Goal: Transaction & Acquisition: Purchase product/service

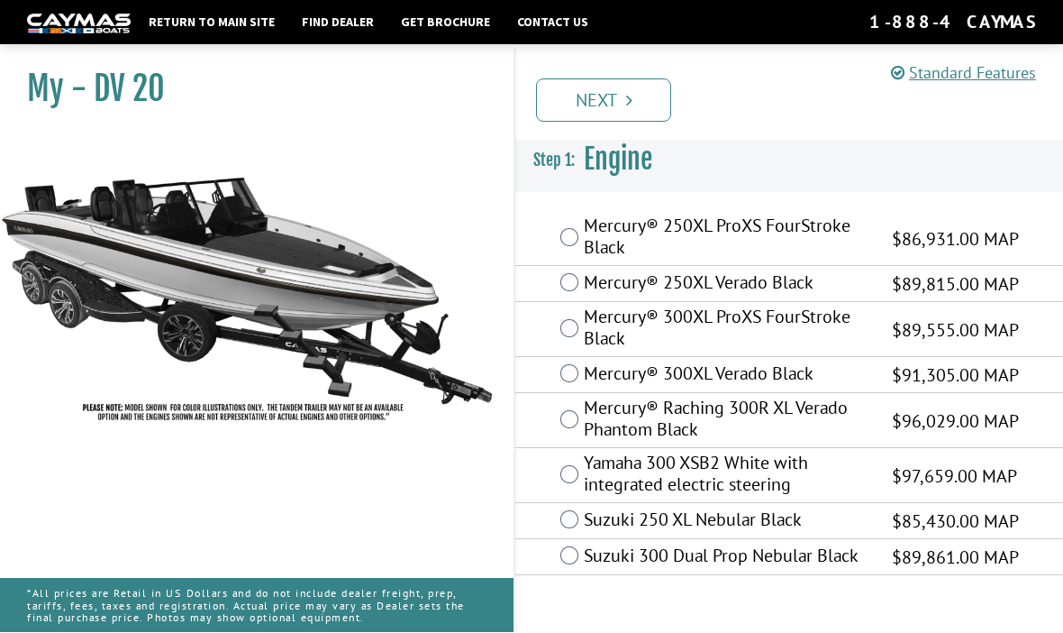
scroll to position [62, 0]
click at [587, 452] on label "Yamaha 300 XSB2 White with integrated electric steering" at bounding box center [727, 476] width 286 height 48
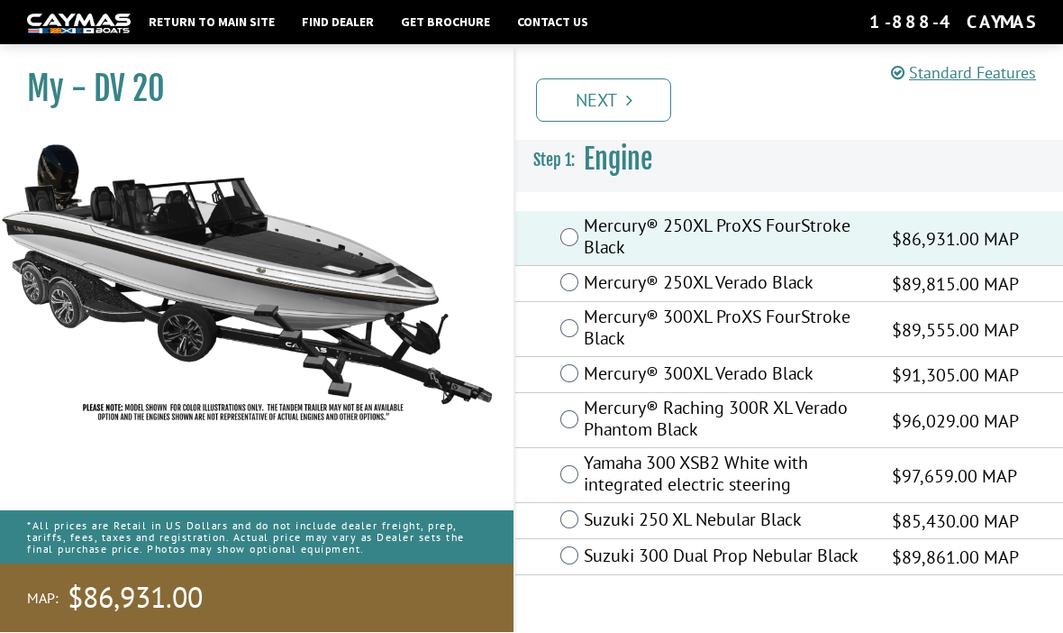
click at [633, 106] on link "Next" at bounding box center [603, 100] width 135 height 43
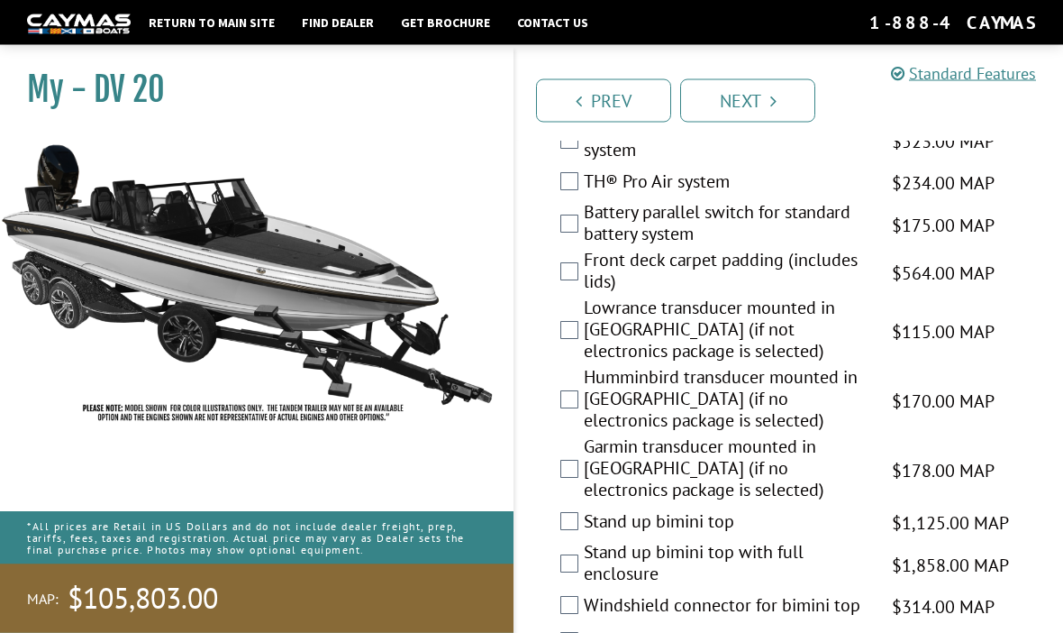
scroll to position [3202, 0]
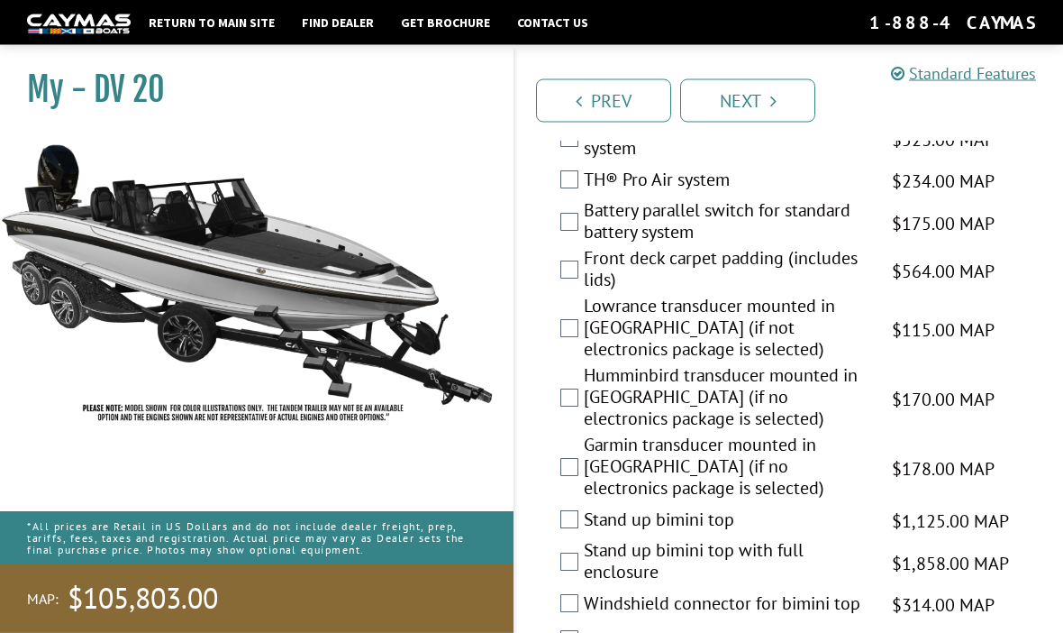
click at [588, 248] on label "Battery parallel switch for standard battery system" at bounding box center [727, 224] width 286 height 48
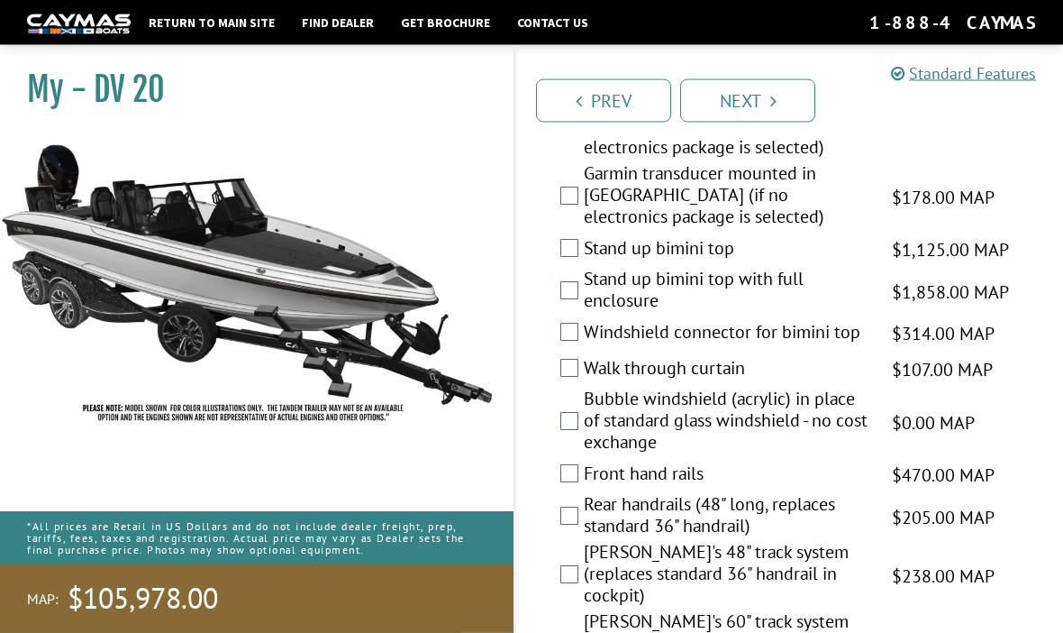
scroll to position [3474, 0]
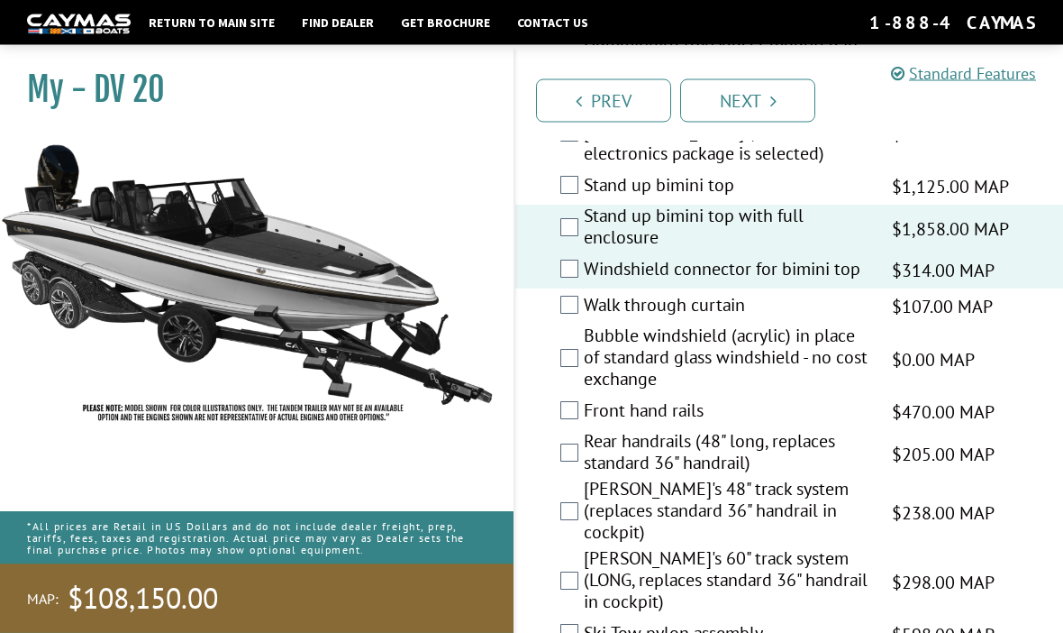
click at [584, 321] on label "Walk through curtain" at bounding box center [727, 308] width 286 height 26
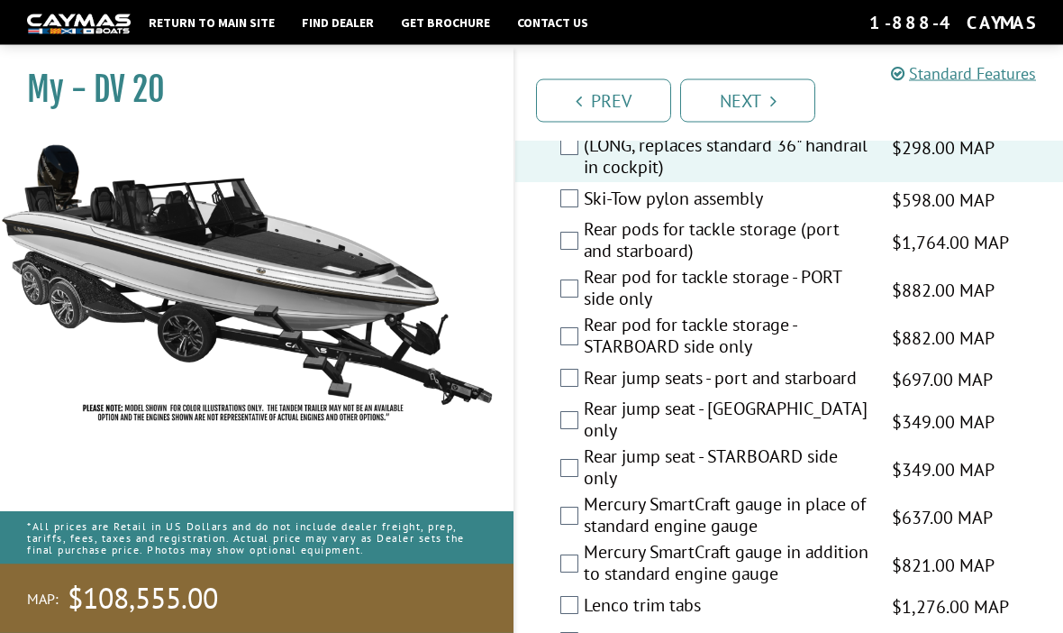
scroll to position [3972, 0]
click at [590, 244] on label "Rear pods for tackle storage (port and starboard)" at bounding box center [727, 242] width 286 height 48
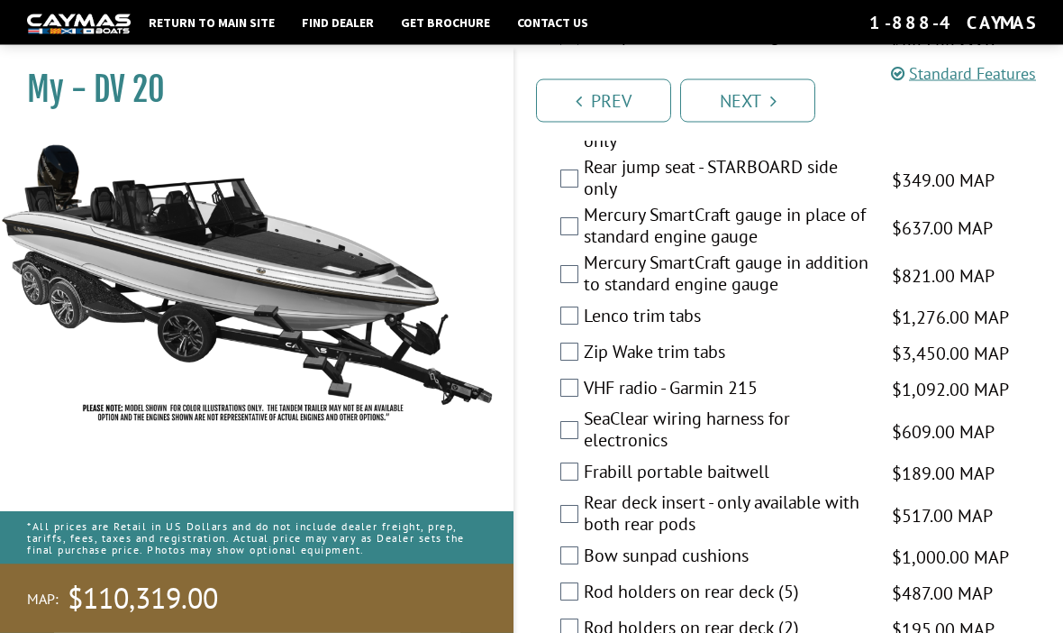
scroll to position [4259, 0]
click at [571, 321] on div "Lenco trim tabs $1,276.00 MAP $1,506.00 MSRP" at bounding box center [789, 319] width 548 height 36
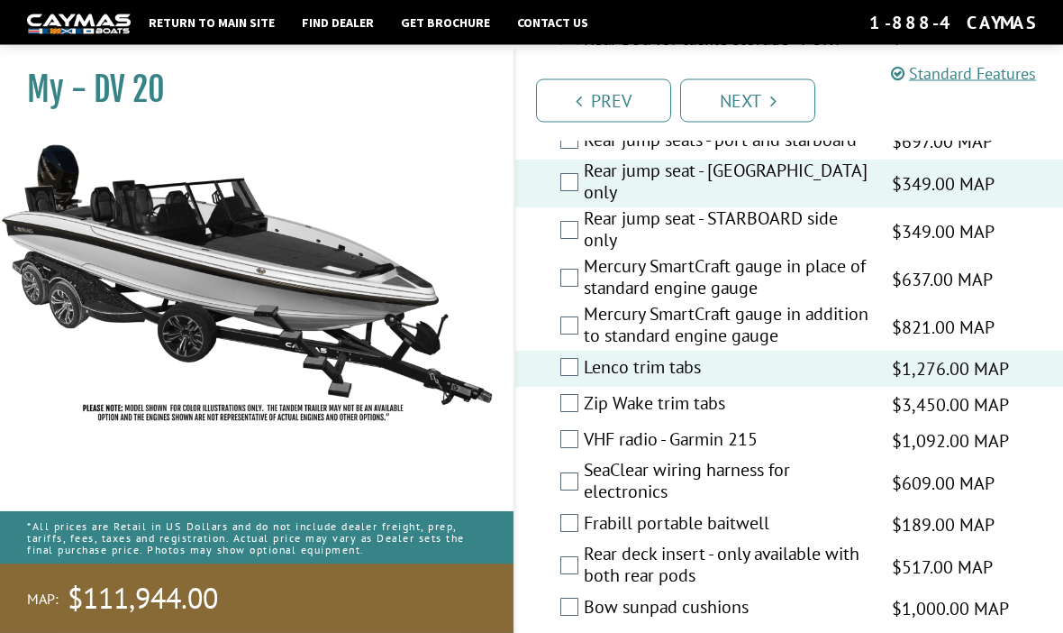
scroll to position [4209, 0]
click at [586, 179] on label "Rear jump seat - [GEOGRAPHIC_DATA] only" at bounding box center [727, 183] width 286 height 48
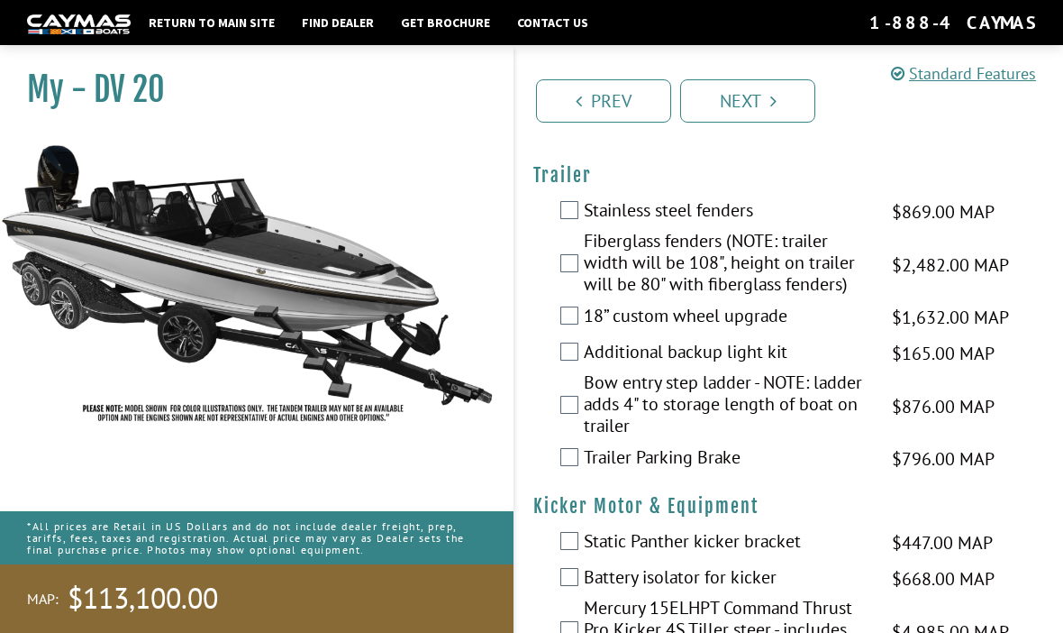
scroll to position [5103, 0]
click at [590, 305] on label "18” custom wheel upgrade" at bounding box center [727, 318] width 286 height 26
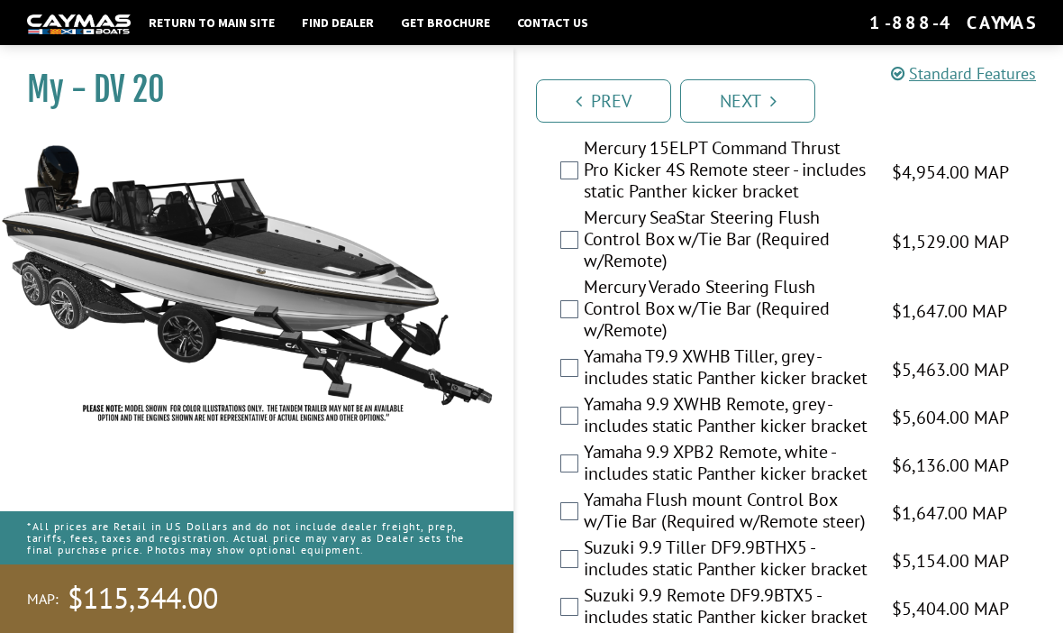
scroll to position [5620, 0]
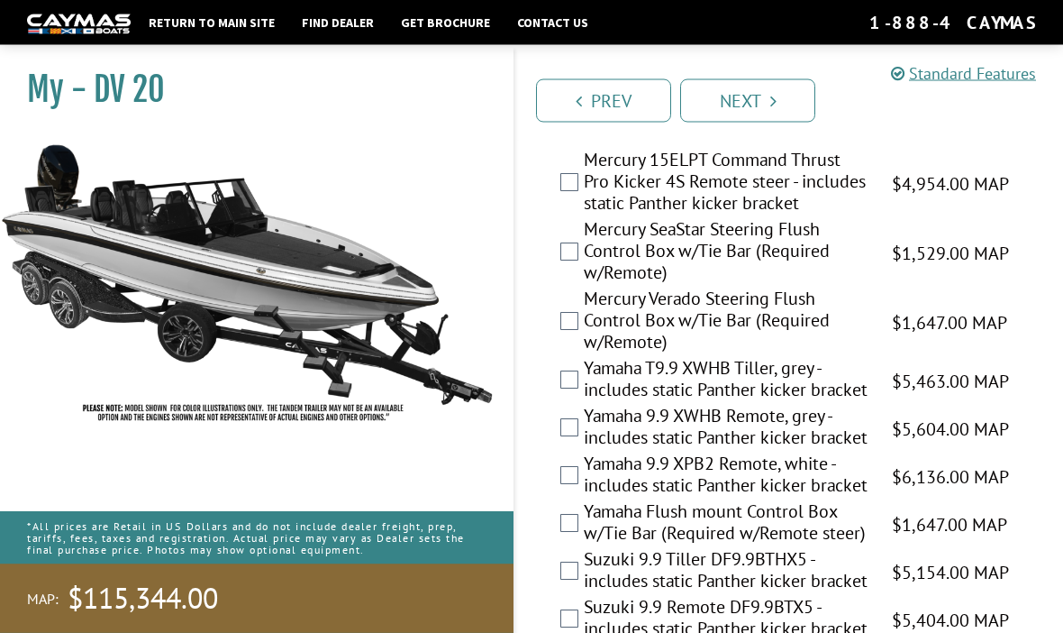
click at [764, 105] on link "Next" at bounding box center [747, 100] width 135 height 43
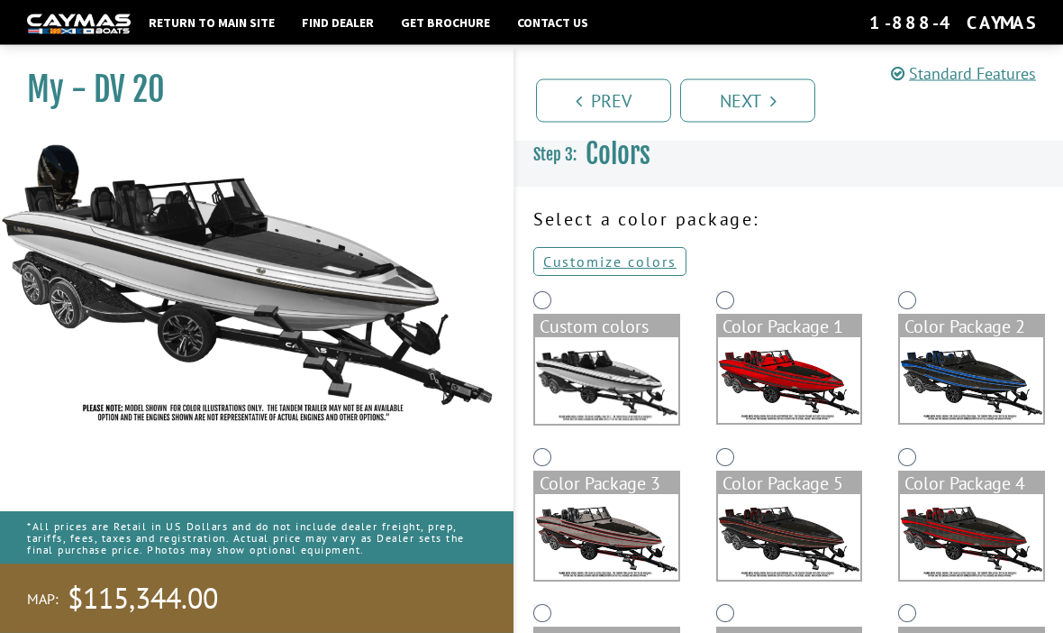
scroll to position [0, 0]
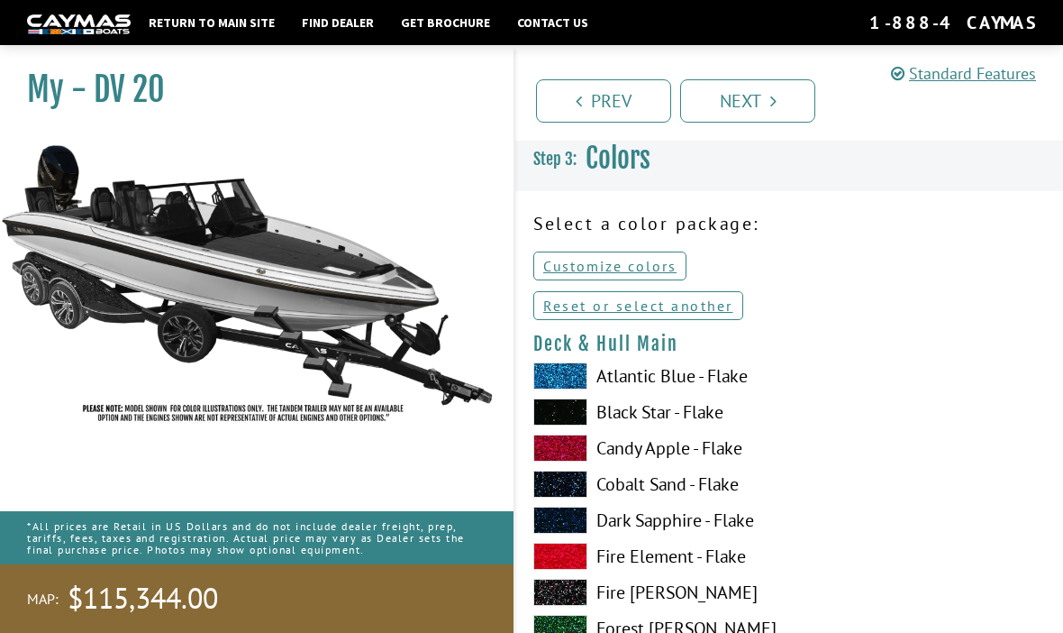
click at [605, 107] on link "Prev" at bounding box center [603, 100] width 135 height 43
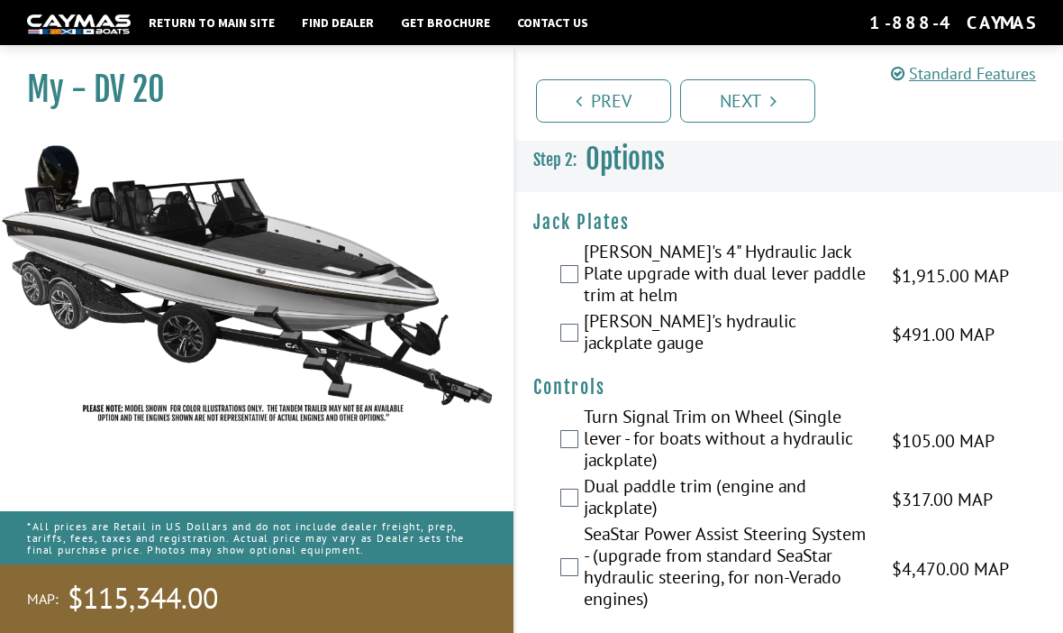
click at [751, 102] on link "Next" at bounding box center [747, 100] width 135 height 43
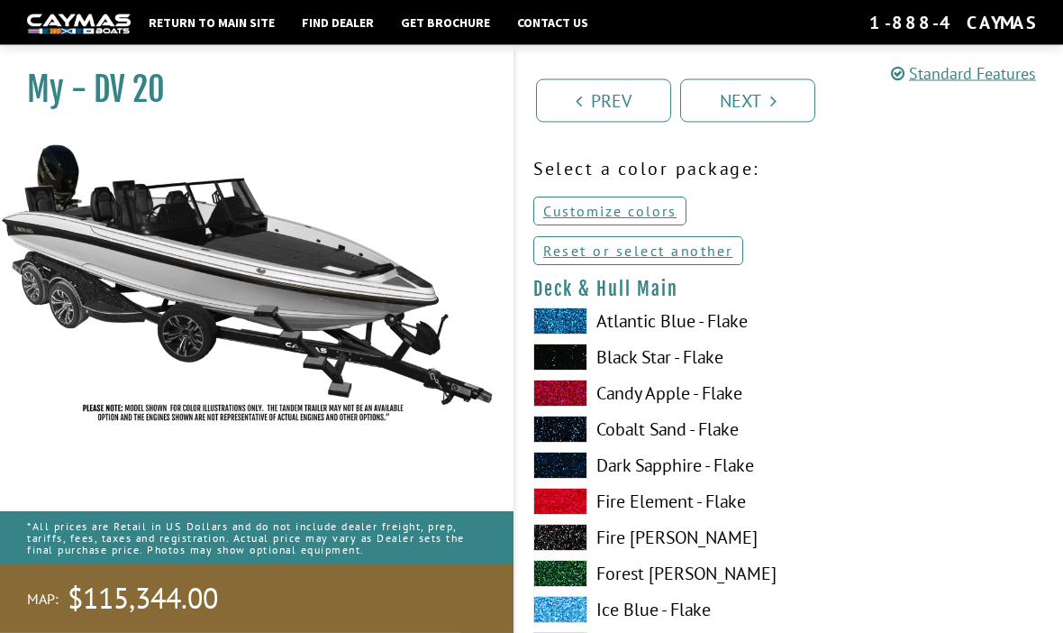
click at [569, 252] on link "Reset or select another" at bounding box center [638, 251] width 210 height 29
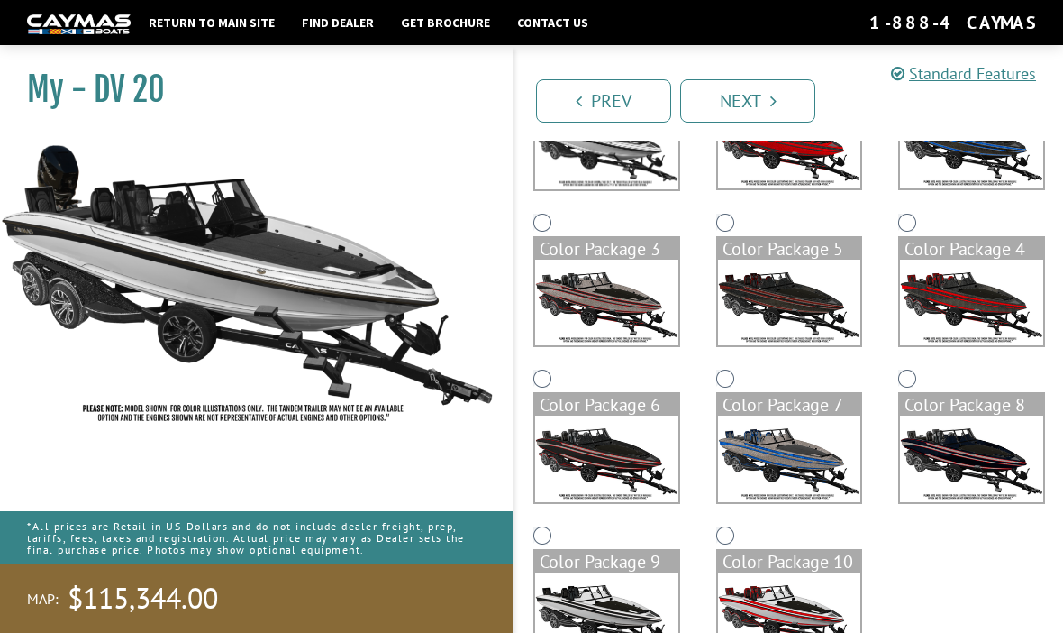
scroll to position [241, 0]
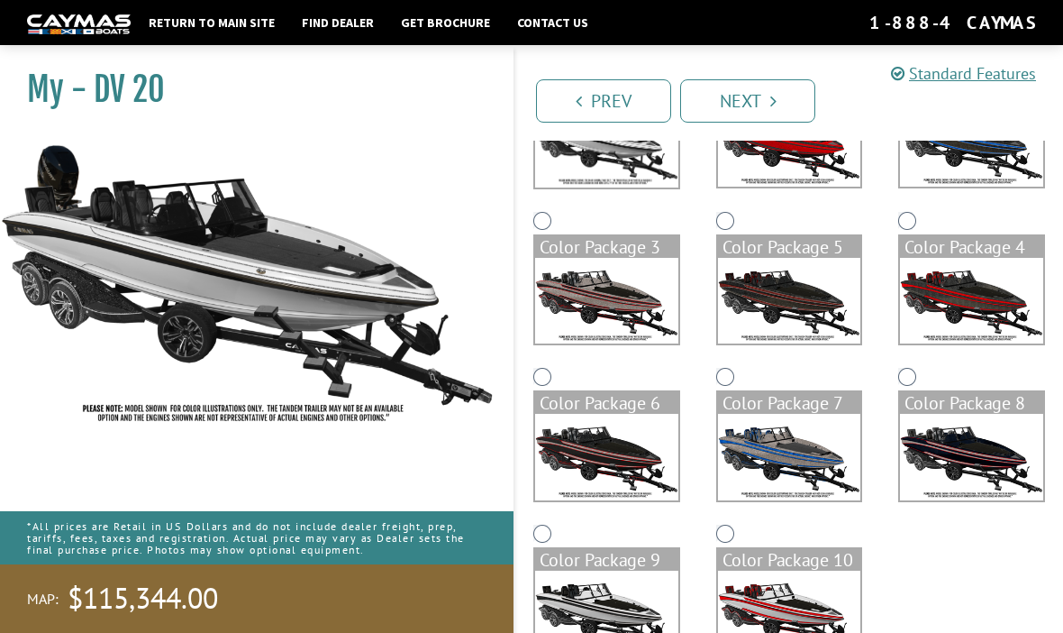
click at [601, 609] on img at bounding box center [606, 613] width 143 height 86
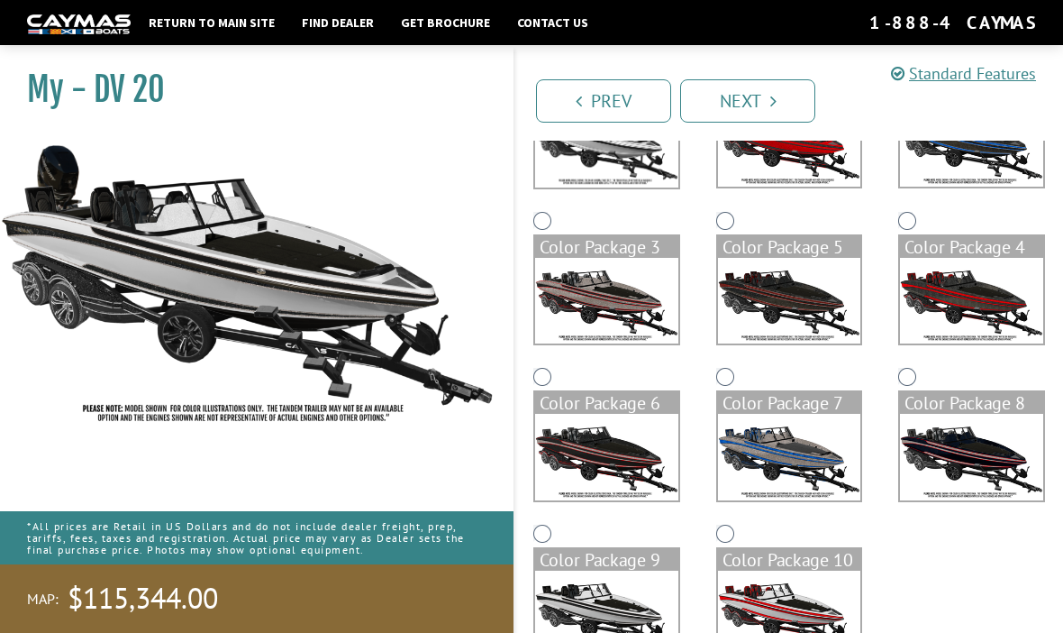
click at [772, 107] on icon "Pagination" at bounding box center [773, 101] width 6 height 18
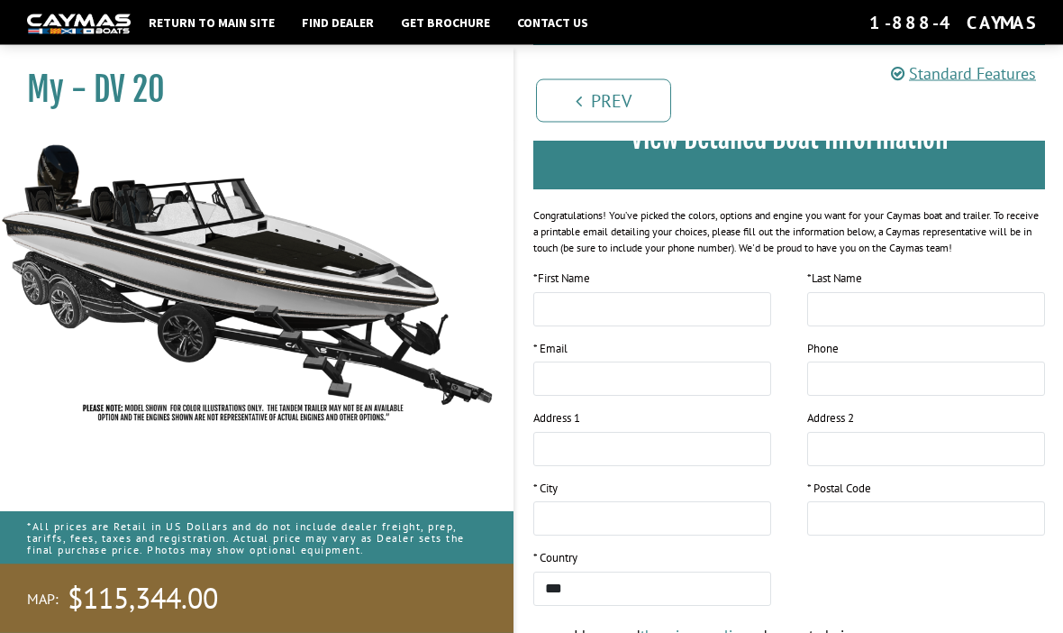
scroll to position [0, 0]
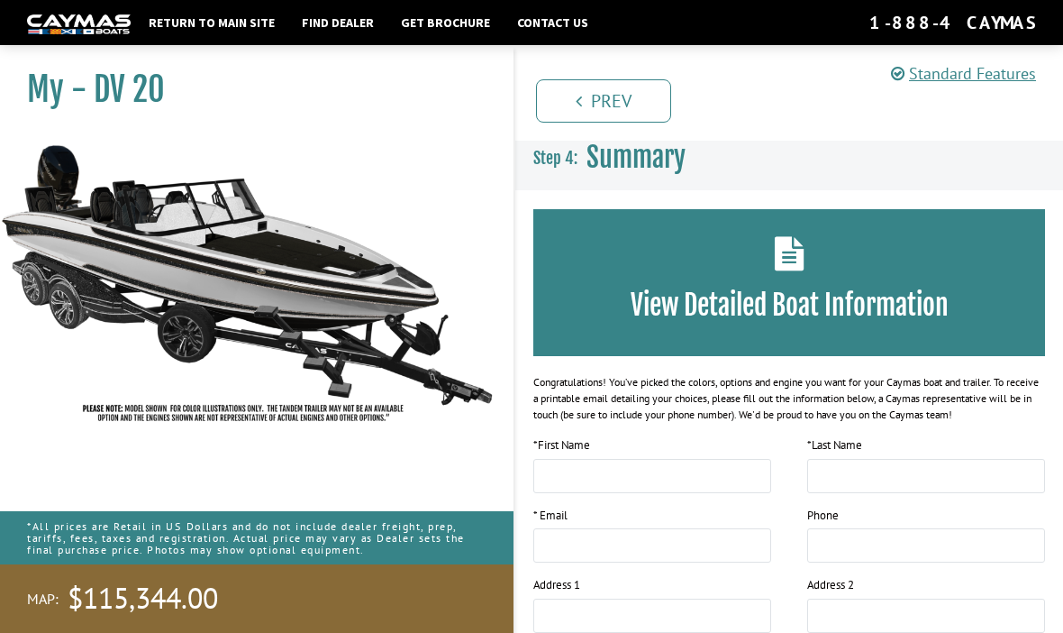
click at [103, 18] on img at bounding box center [79, 23] width 104 height 19
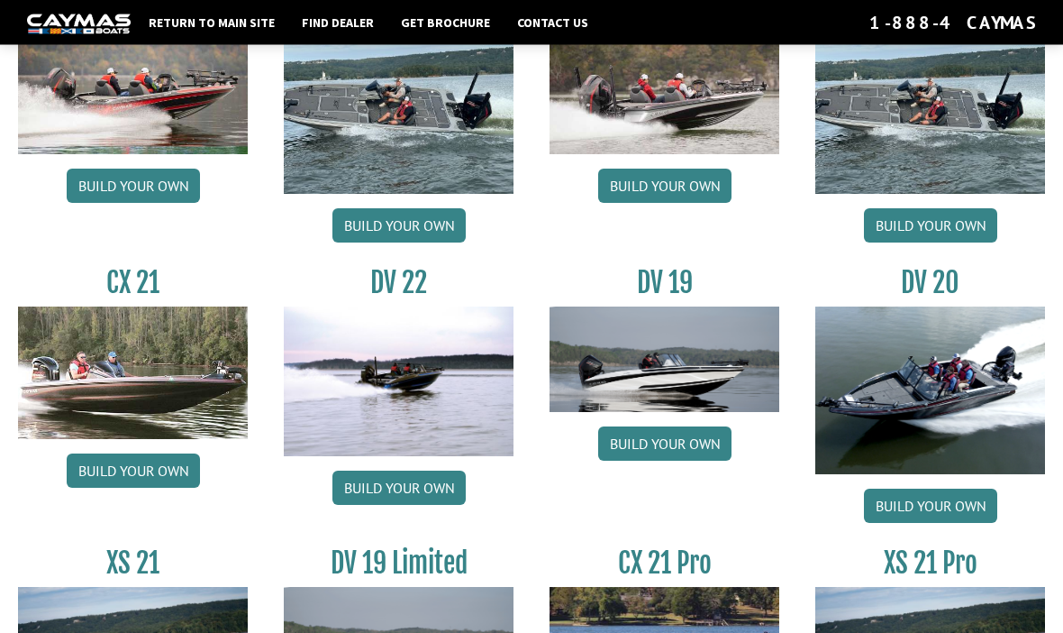
scroll to position [1809, 0]
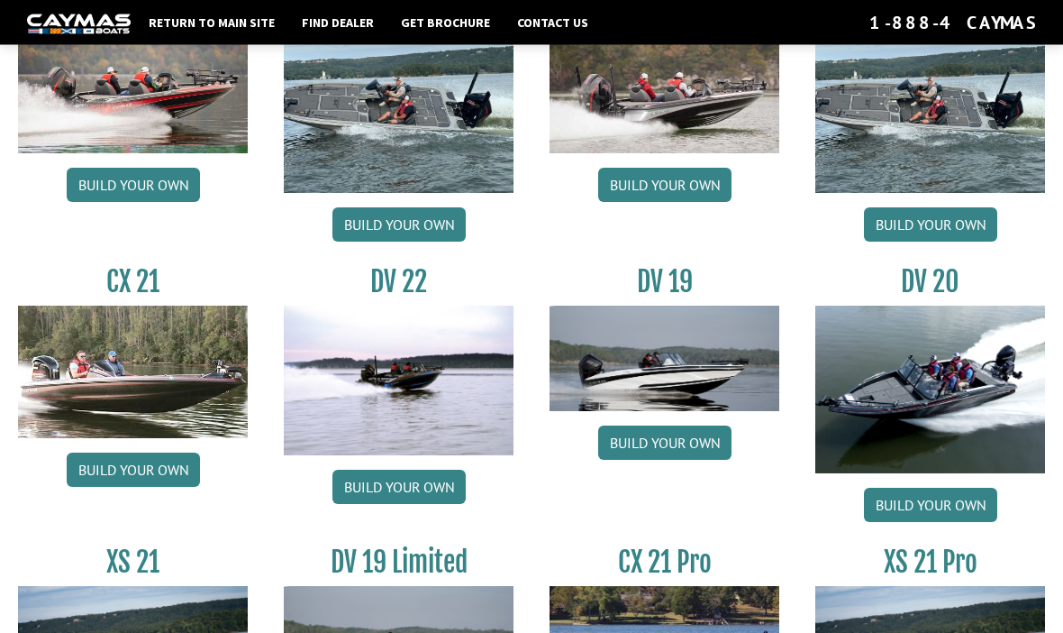
click at [703, 458] on link "Build your own" at bounding box center [664, 443] width 133 height 34
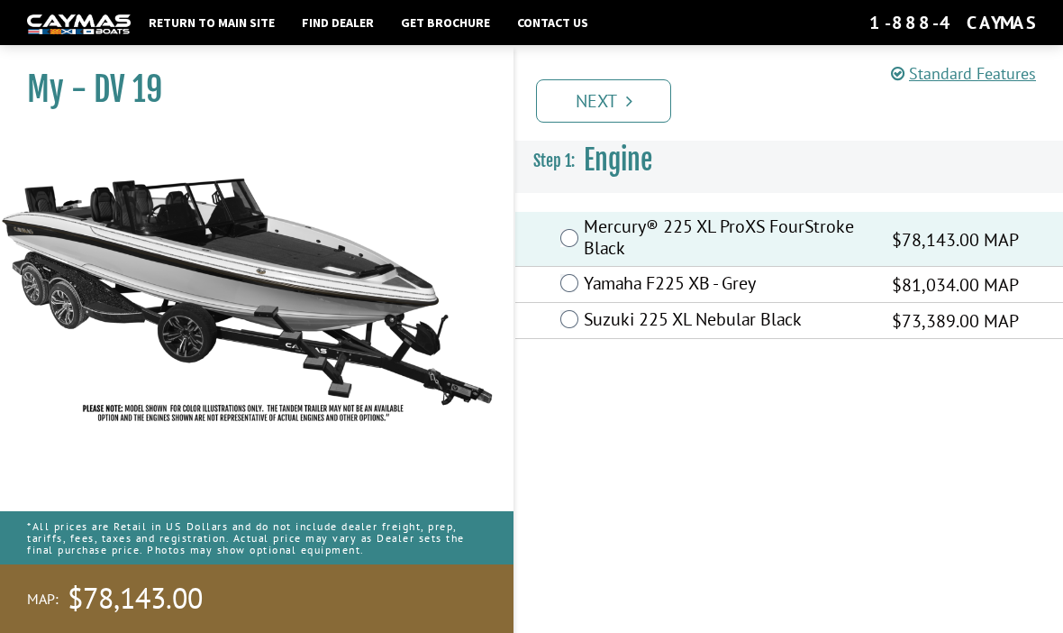
click at [640, 105] on link "Next" at bounding box center [603, 100] width 135 height 43
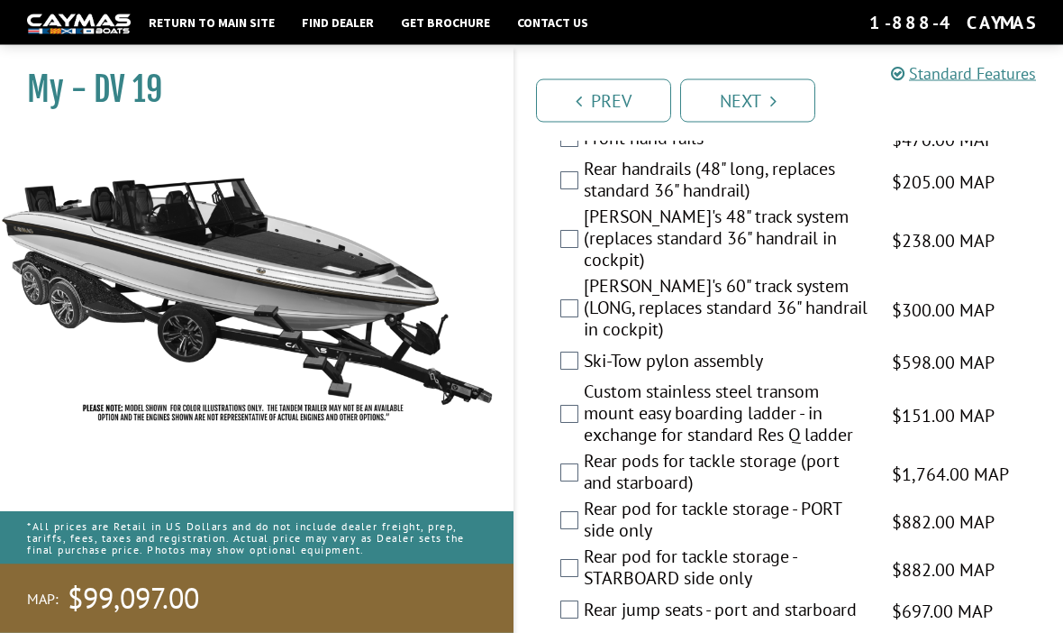
scroll to position [3740, 0]
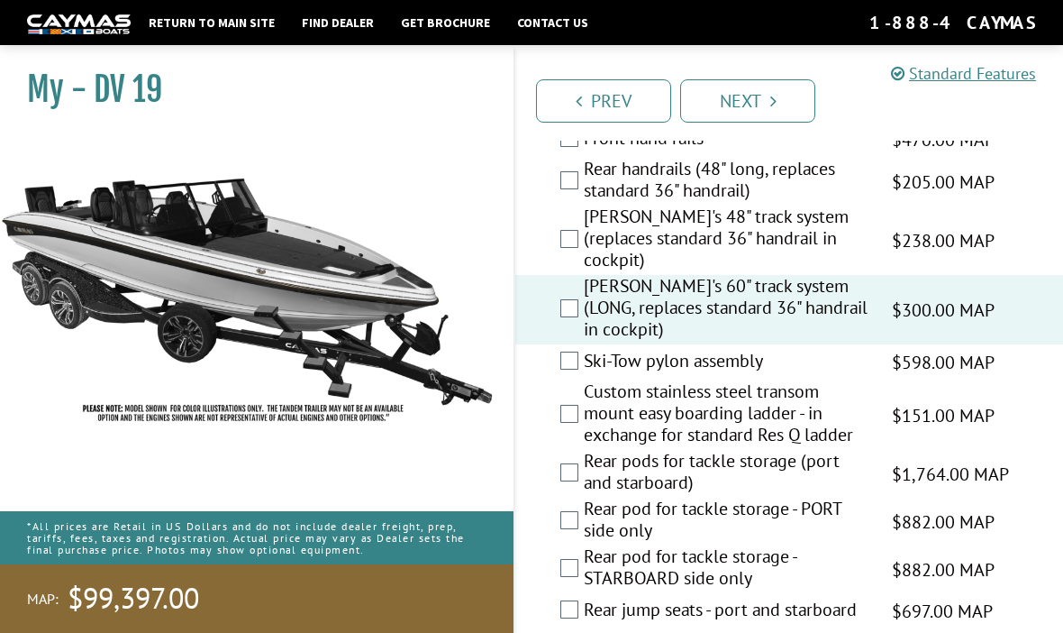
click at [587, 316] on label "[PERSON_NAME]'s 60" track system (LONG, replaces standard 36" handrail in cockp…" at bounding box center [727, 309] width 286 height 69
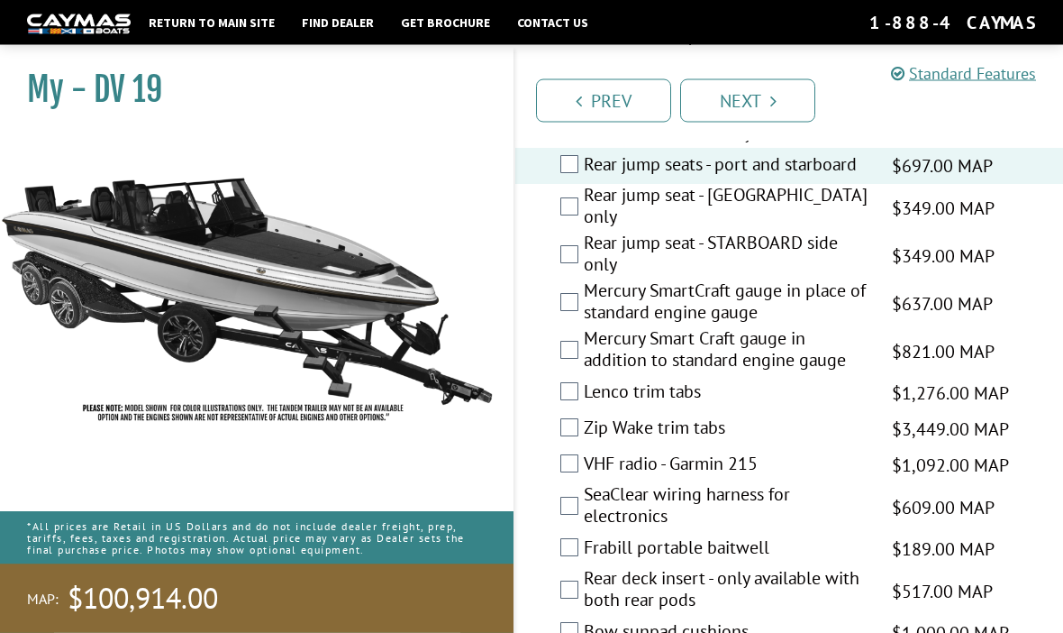
scroll to position [4187, 0]
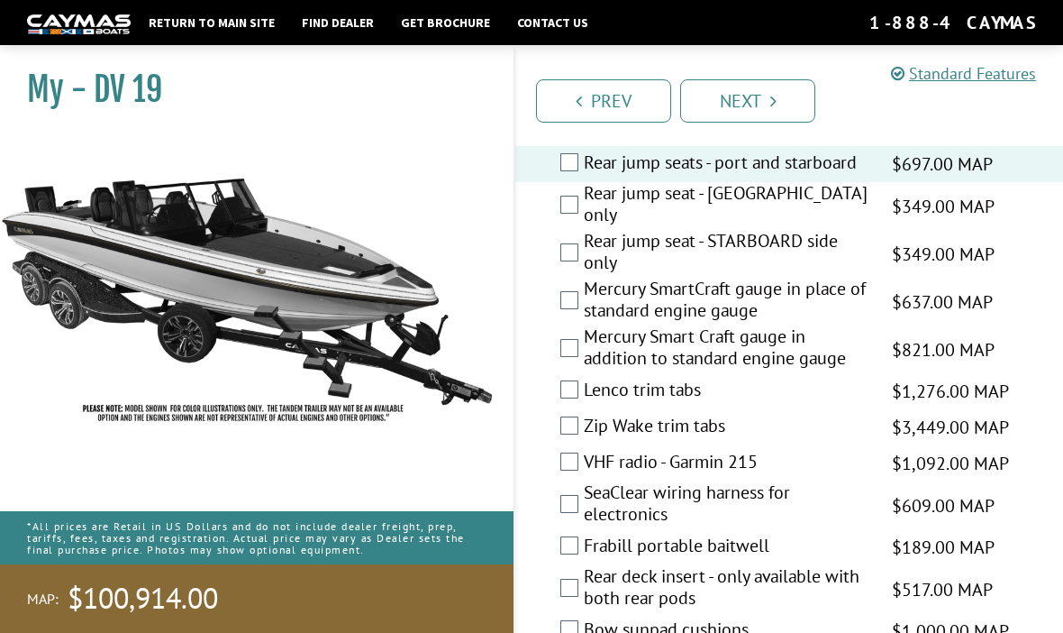
click at [585, 286] on label "Mercury SmartCraft gauge in place of standard engine gauge" at bounding box center [727, 302] width 286 height 48
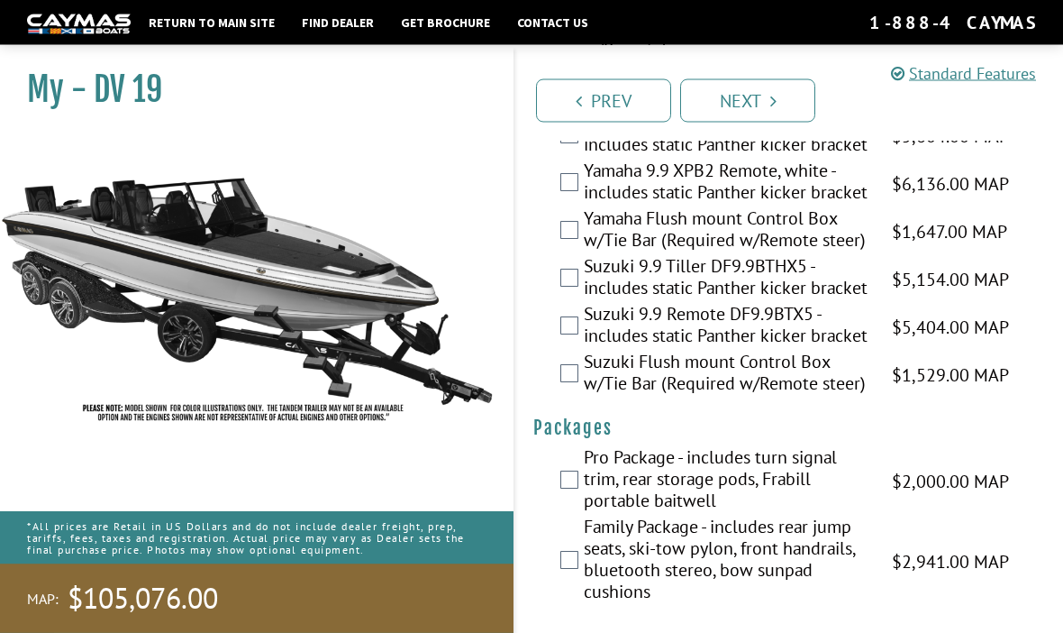
scroll to position [5898, 0]
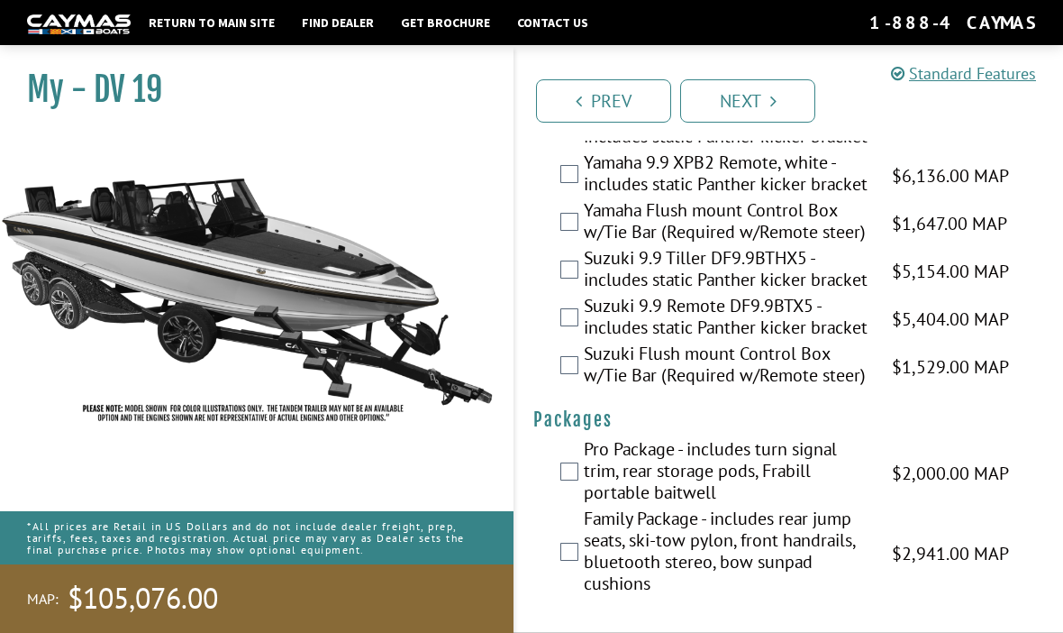
click at [757, 100] on link "Next" at bounding box center [747, 100] width 135 height 43
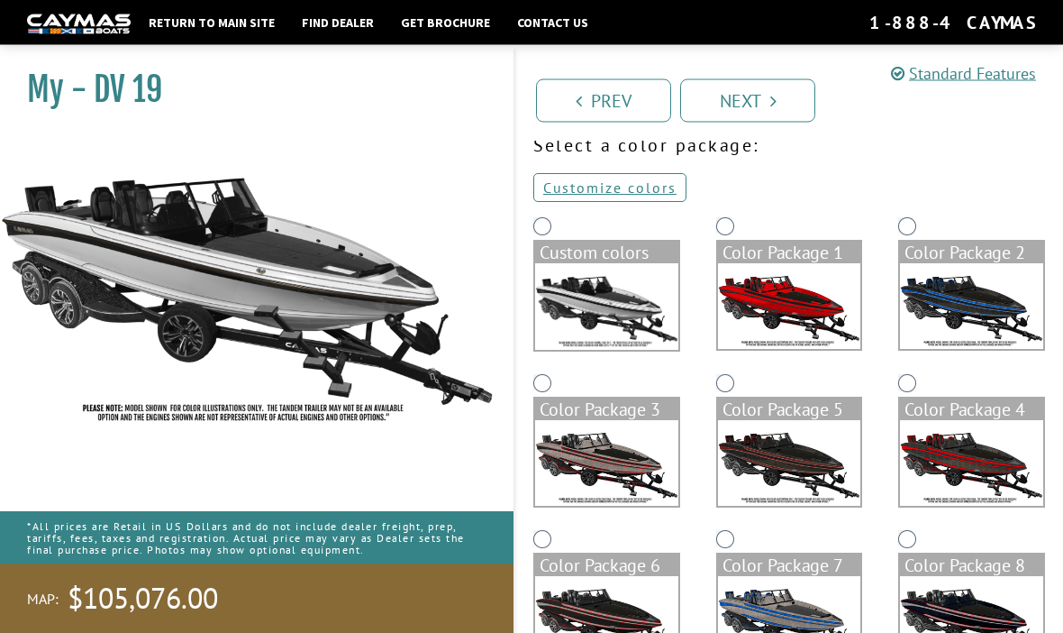
scroll to position [241, 0]
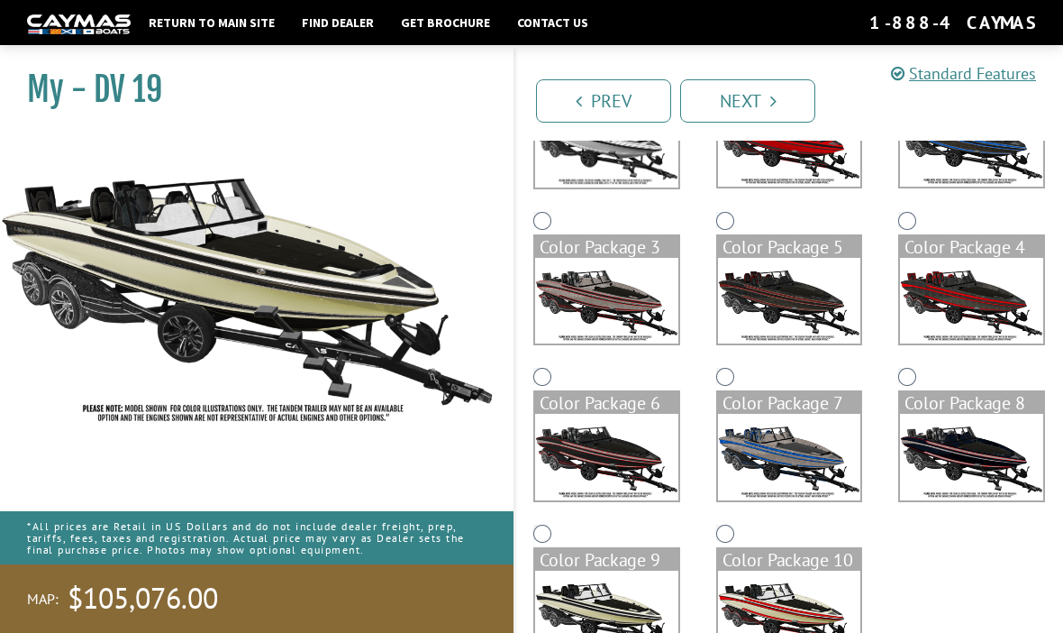
click at [759, 106] on link "Next" at bounding box center [747, 100] width 135 height 43
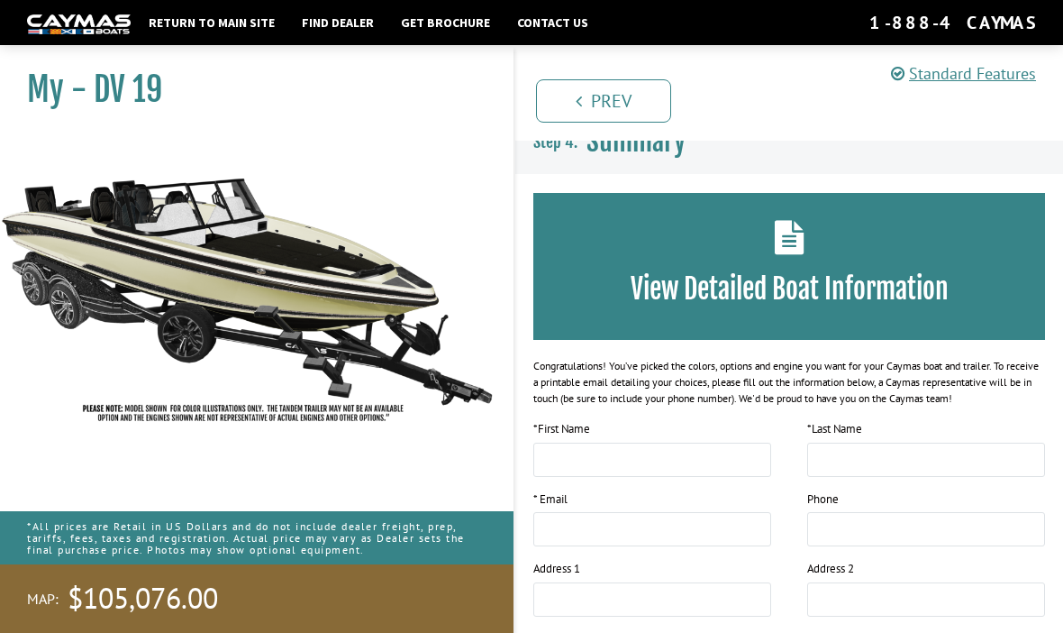
scroll to position [0, 0]
